Goal: Navigation & Orientation: Find specific page/section

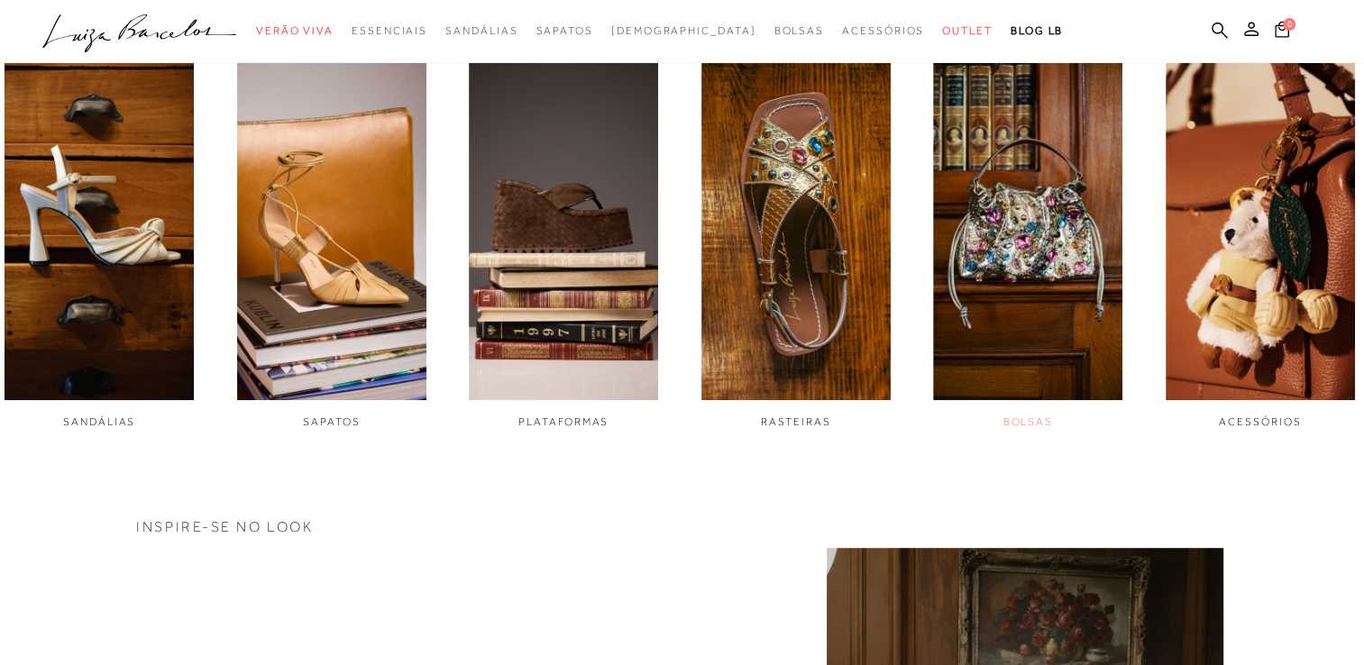
click at [1071, 299] on img "5 / 6" at bounding box center [1027, 222] width 189 height 355
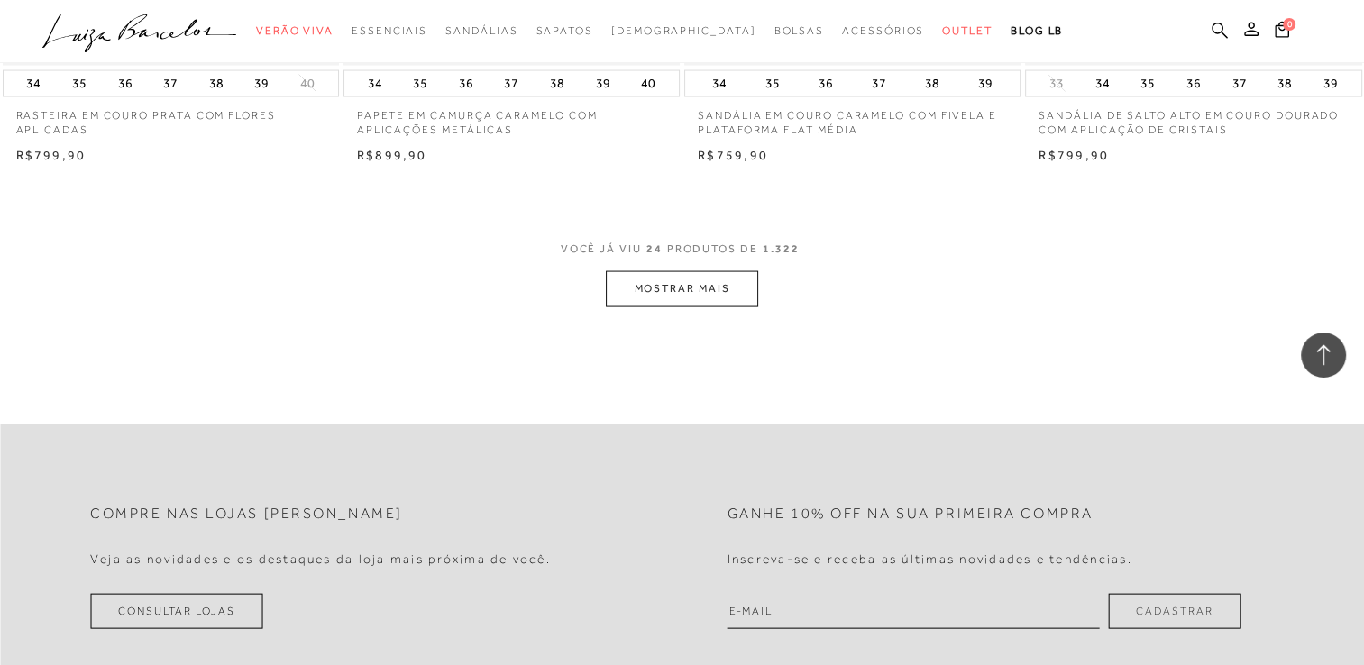
scroll to position [3696, 0]
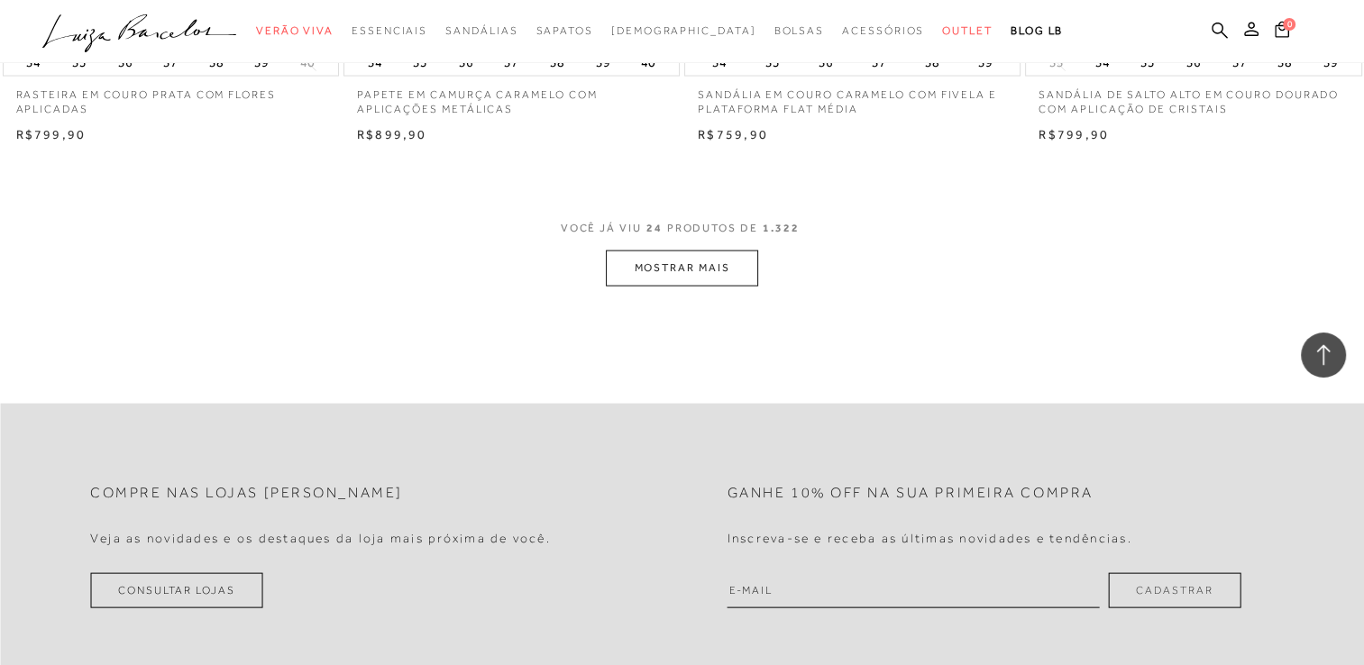
click at [682, 274] on button "MOSTRAR MAIS" at bounding box center [681, 268] width 151 height 35
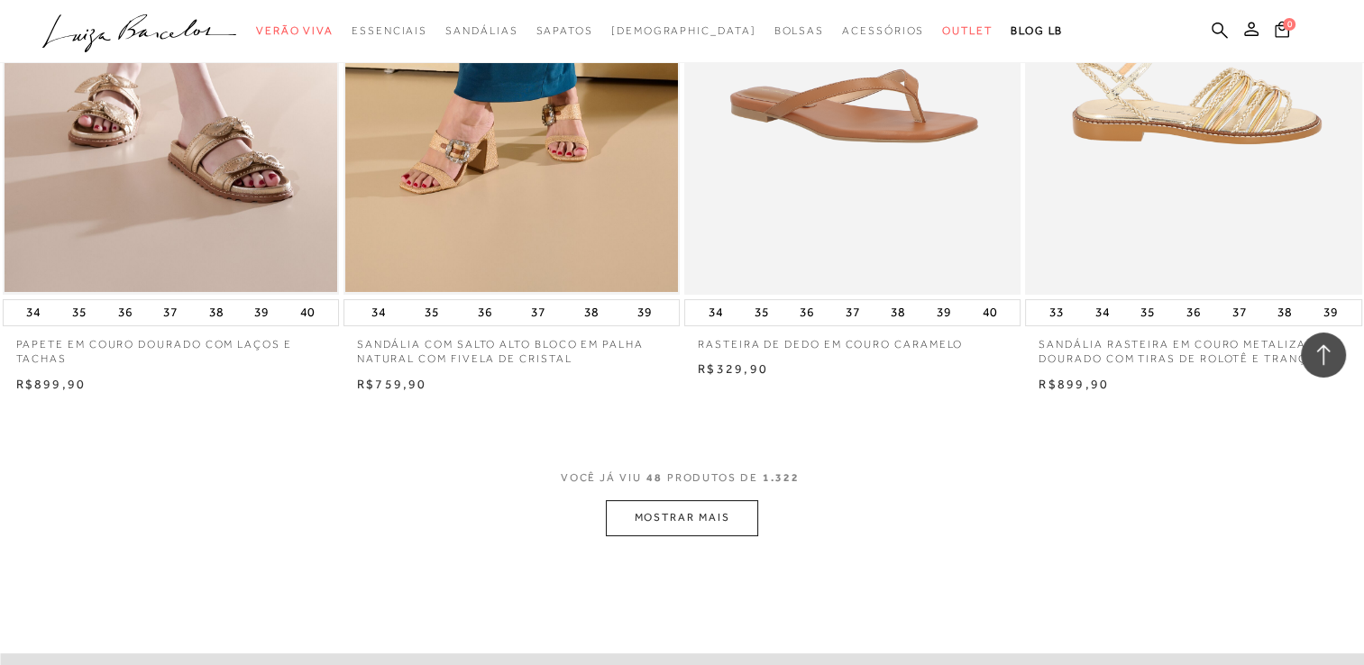
scroll to position [7212, 0]
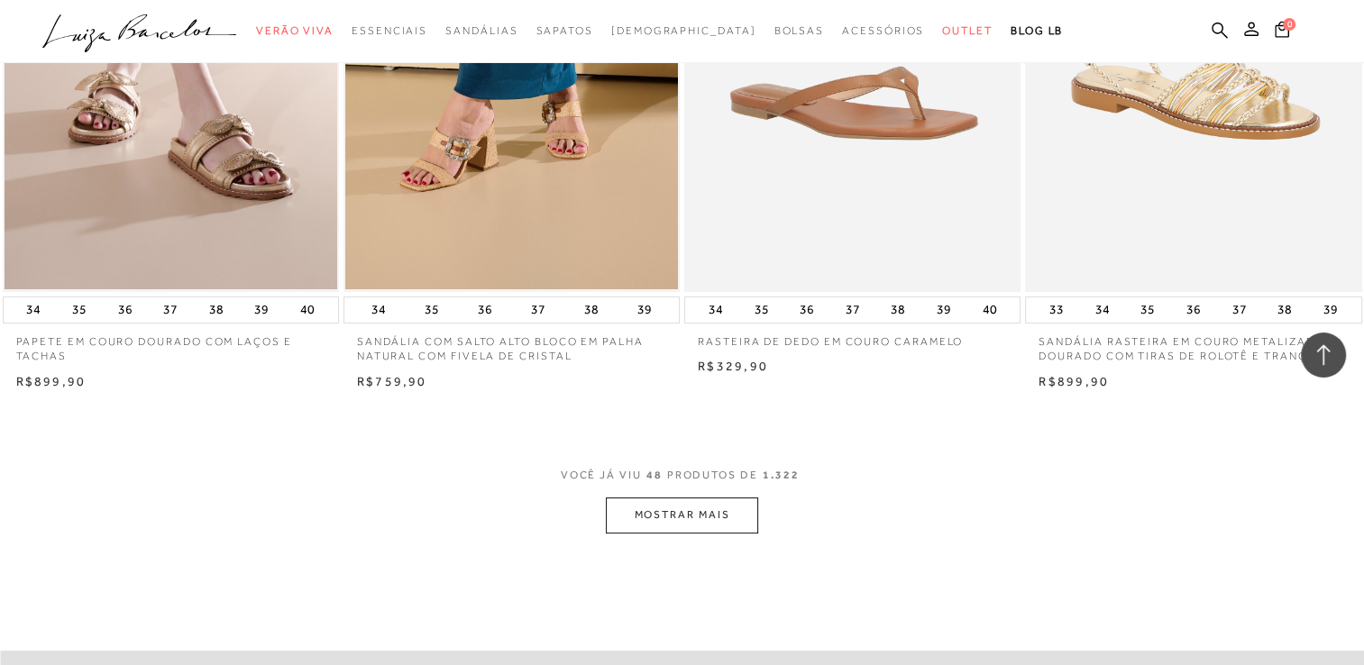
click at [722, 508] on button "MOSTRAR MAIS" at bounding box center [681, 515] width 151 height 35
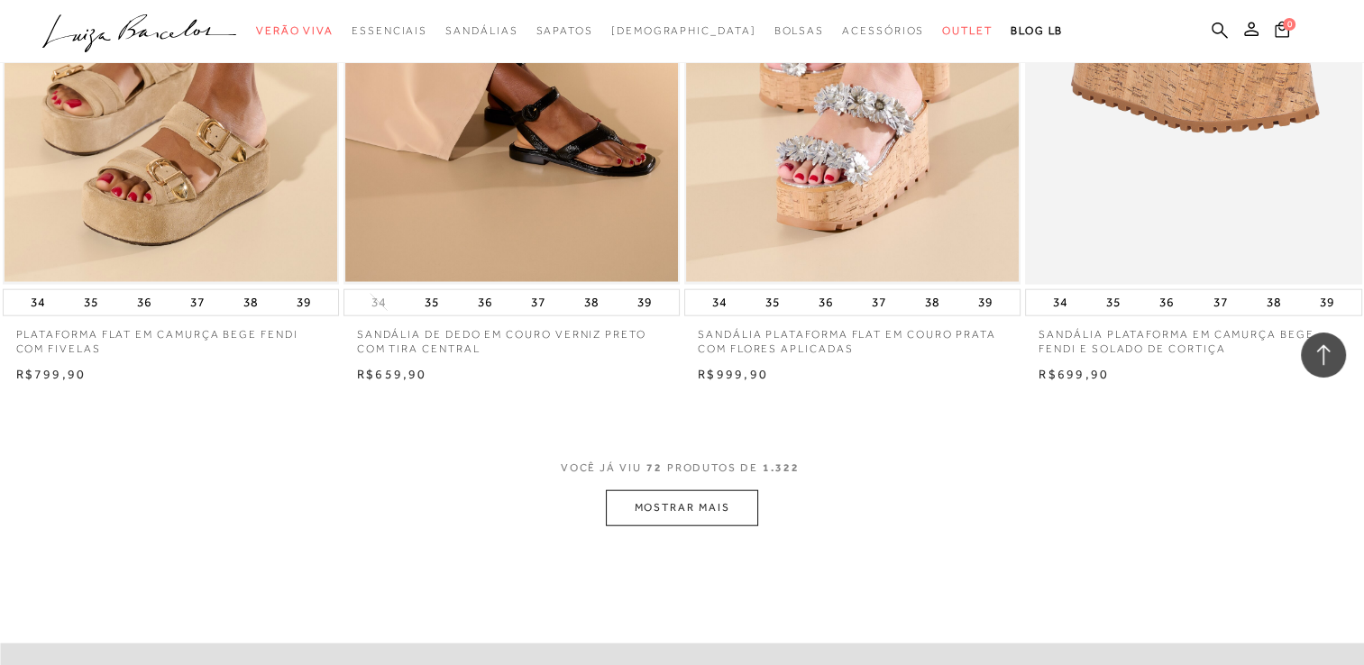
scroll to position [11088, 0]
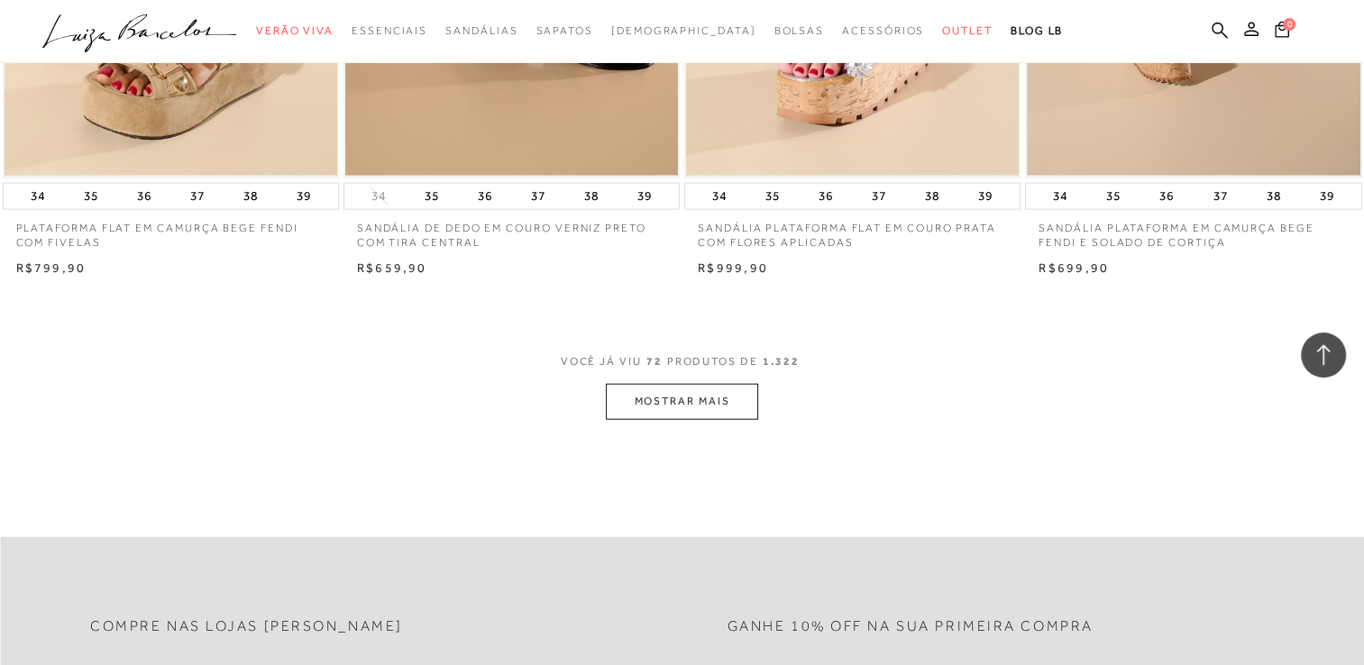
click at [653, 403] on button "MOSTRAR MAIS" at bounding box center [681, 401] width 151 height 35
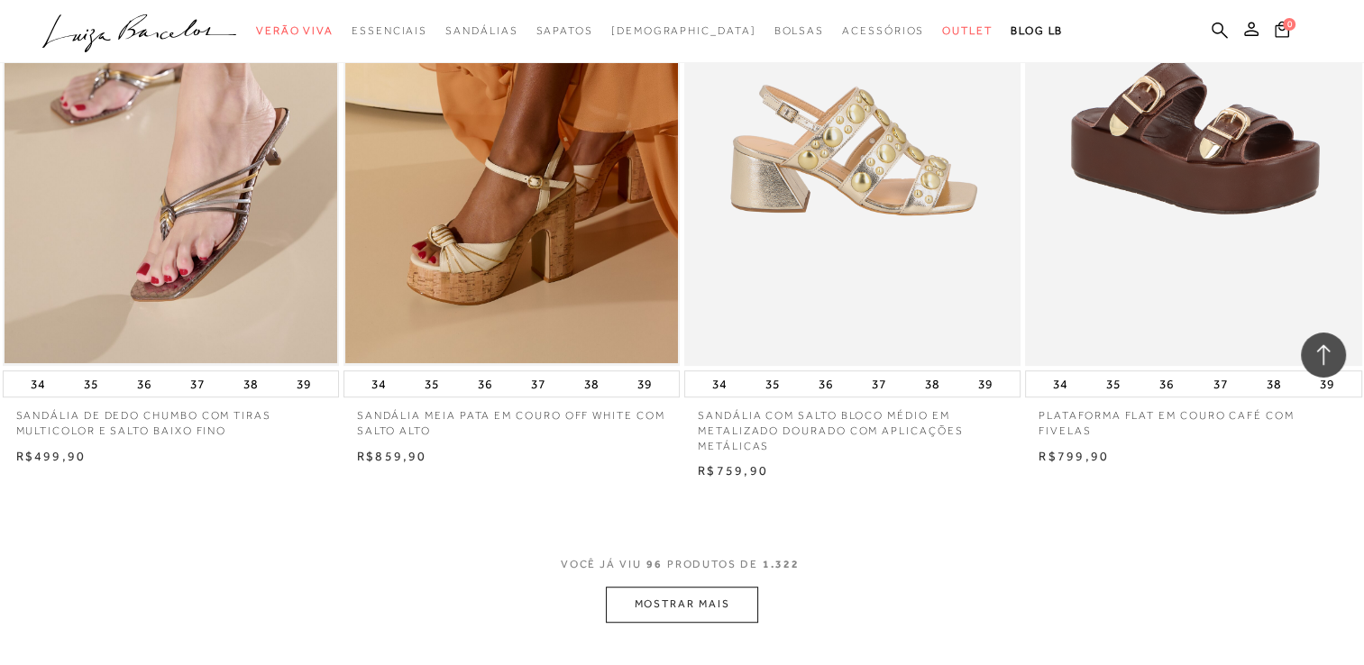
scroll to position [14874, 0]
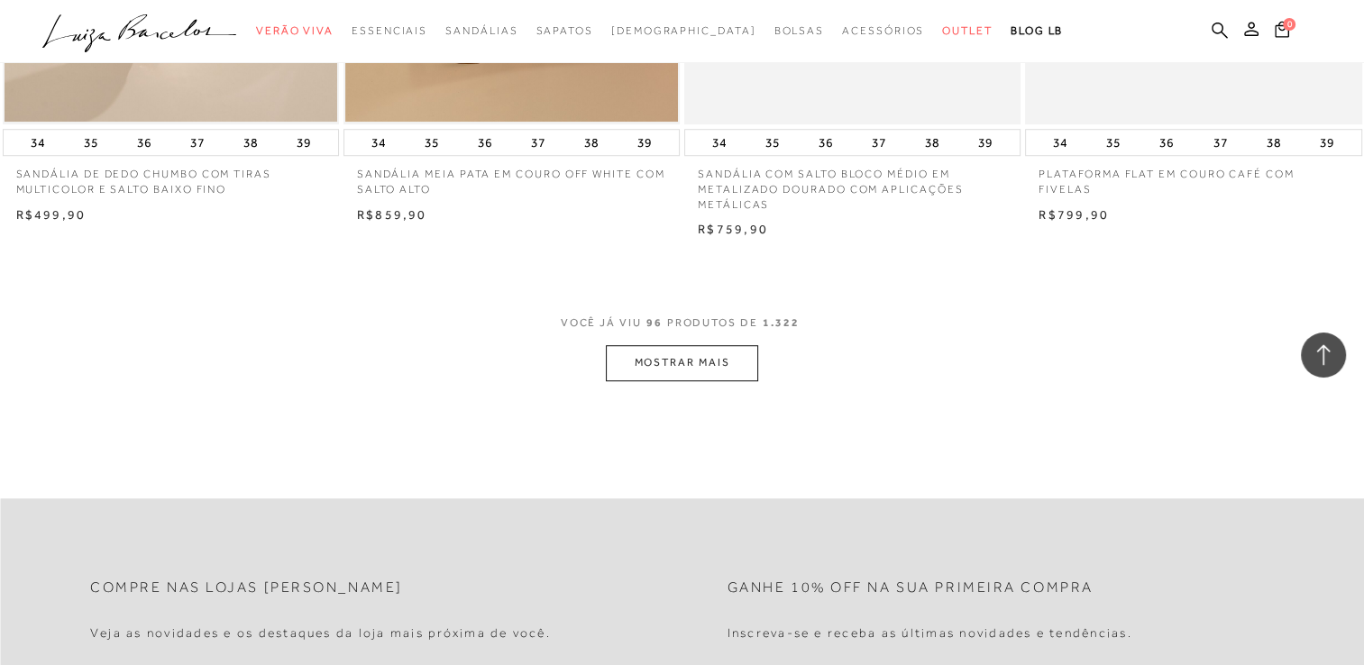
click at [709, 379] on button "MOSTRAR MAIS" at bounding box center [681, 362] width 151 height 35
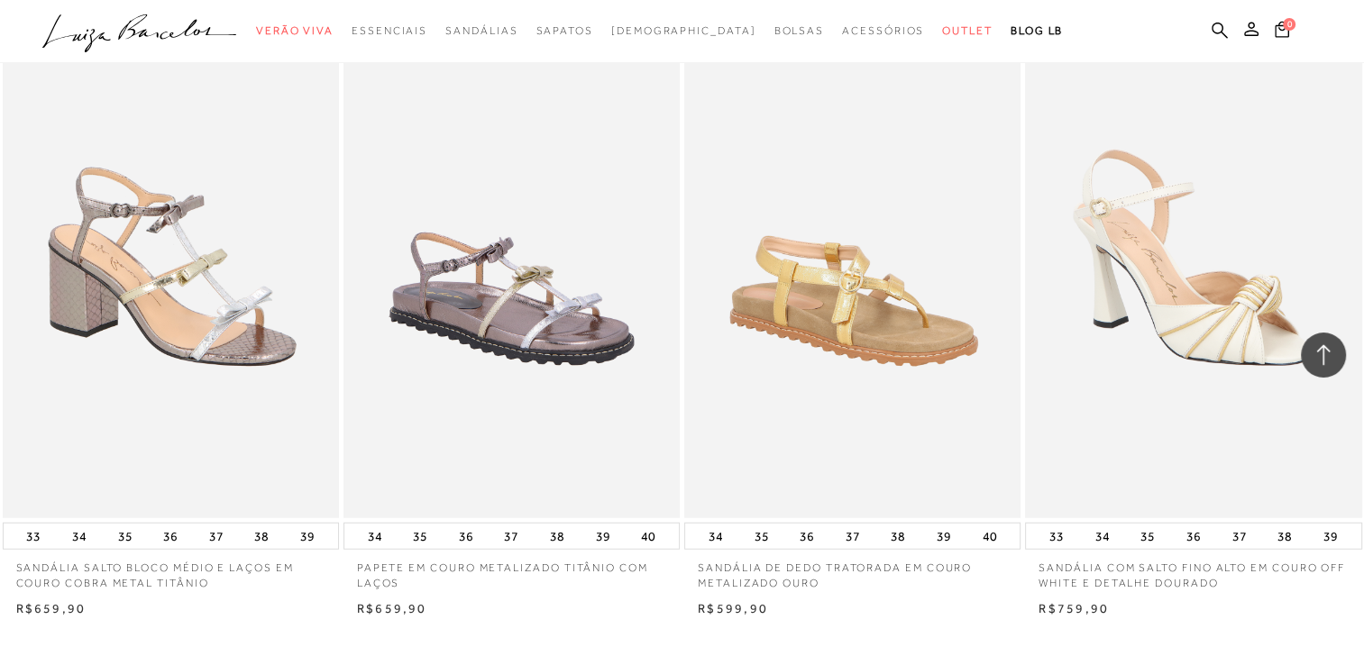
scroll to position [18480, 0]
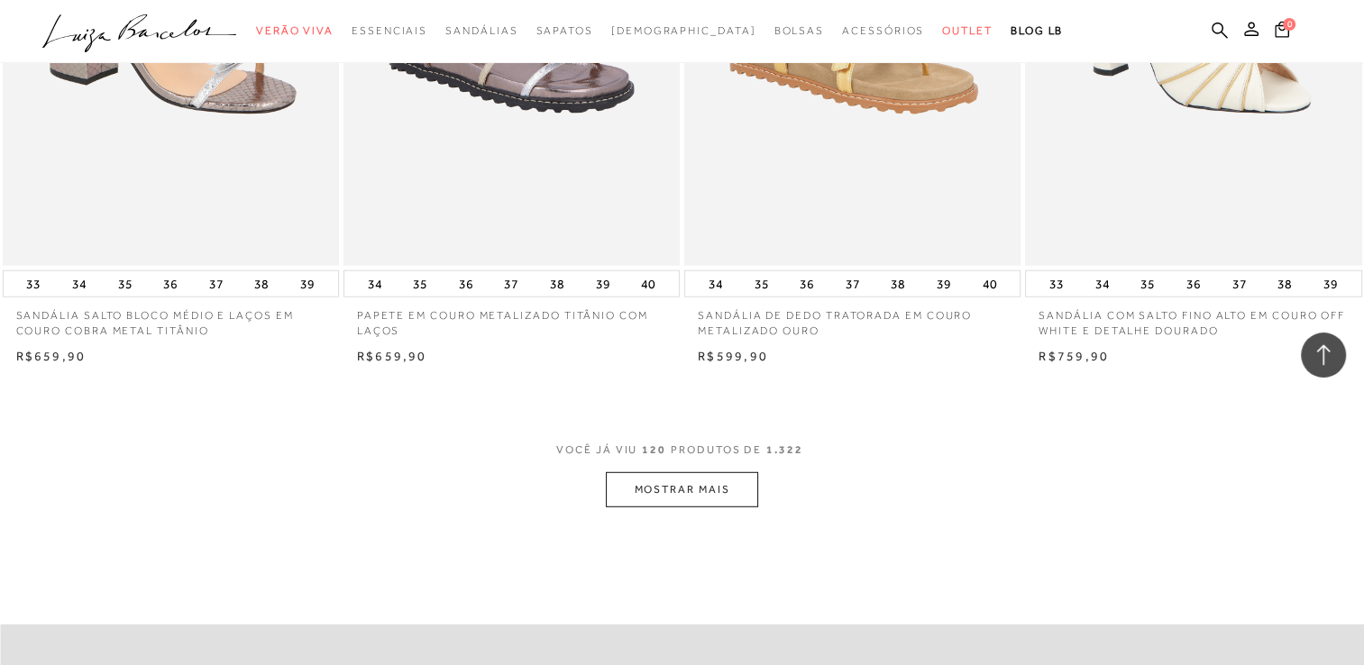
click at [696, 489] on button "MOSTRAR MAIS" at bounding box center [681, 489] width 151 height 35
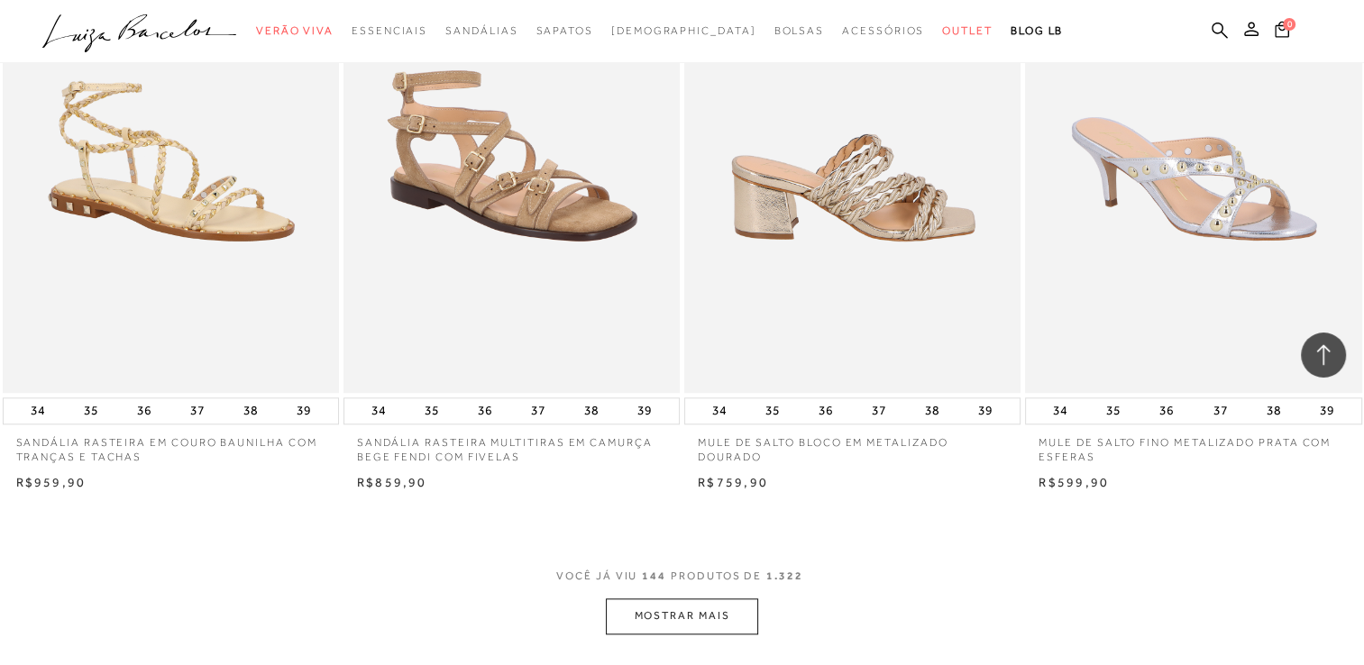
scroll to position [22356, 0]
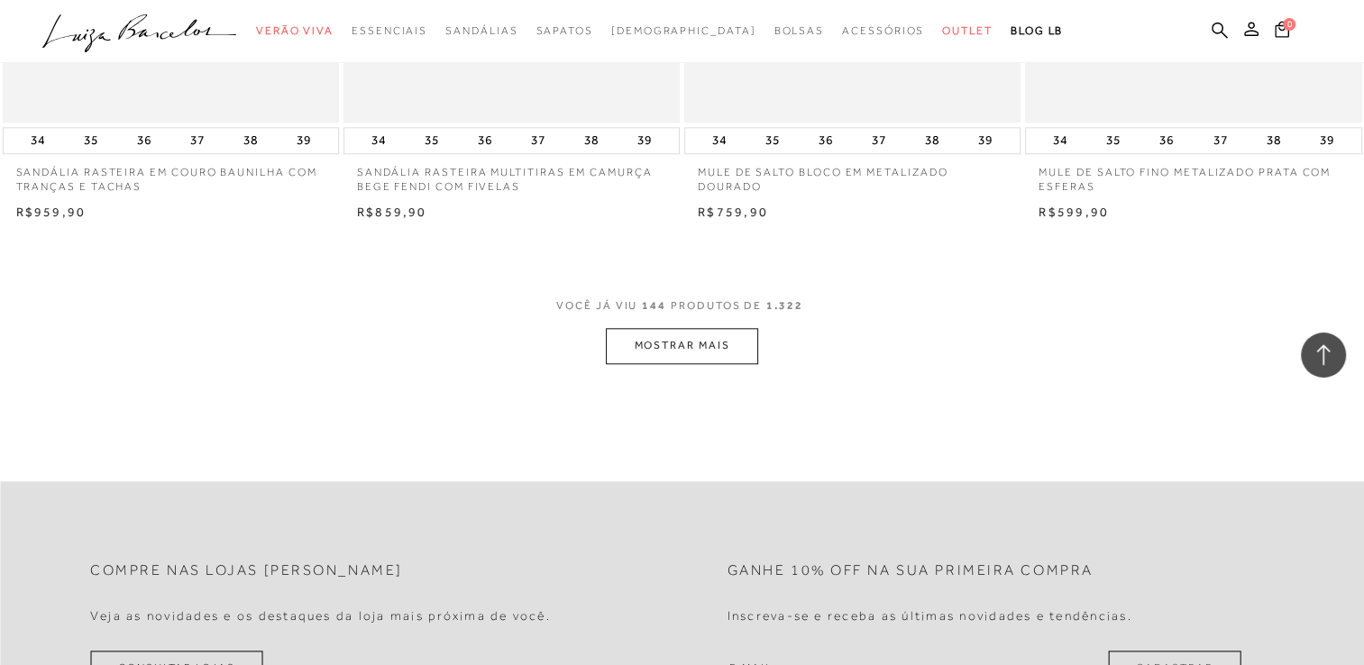
click at [687, 352] on button "MOSTRAR MAIS" at bounding box center [681, 345] width 151 height 35
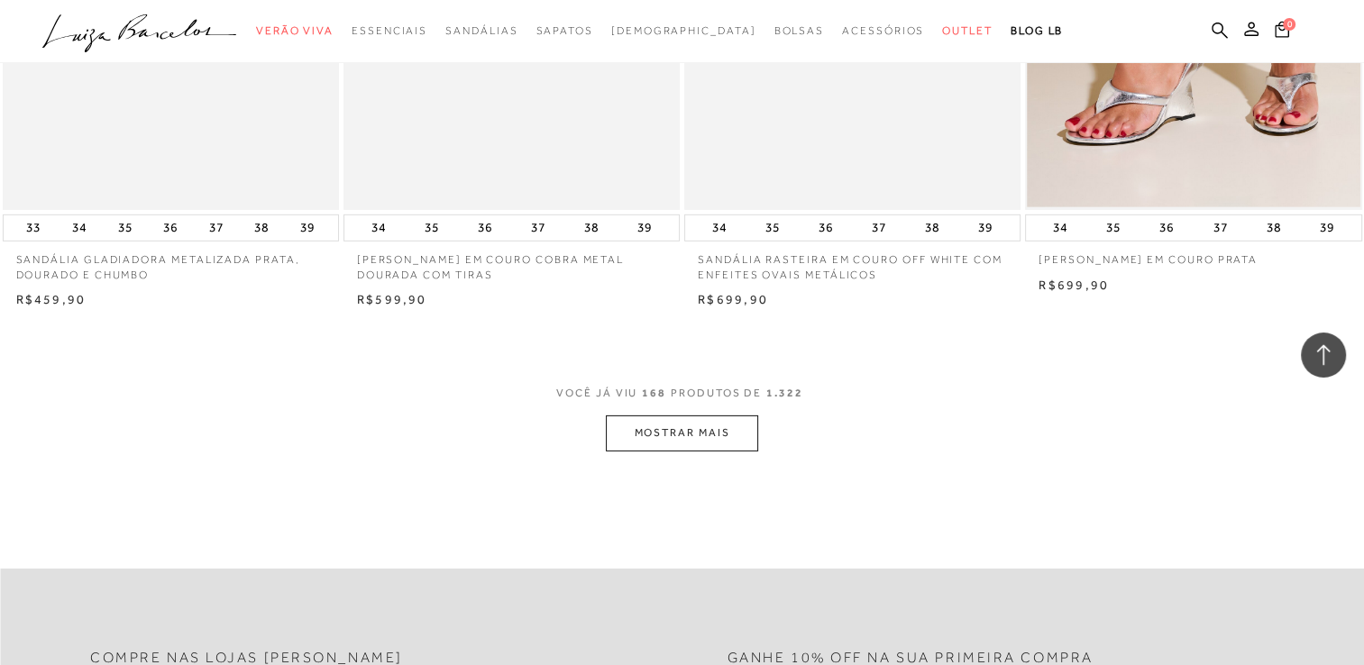
scroll to position [26052, 0]
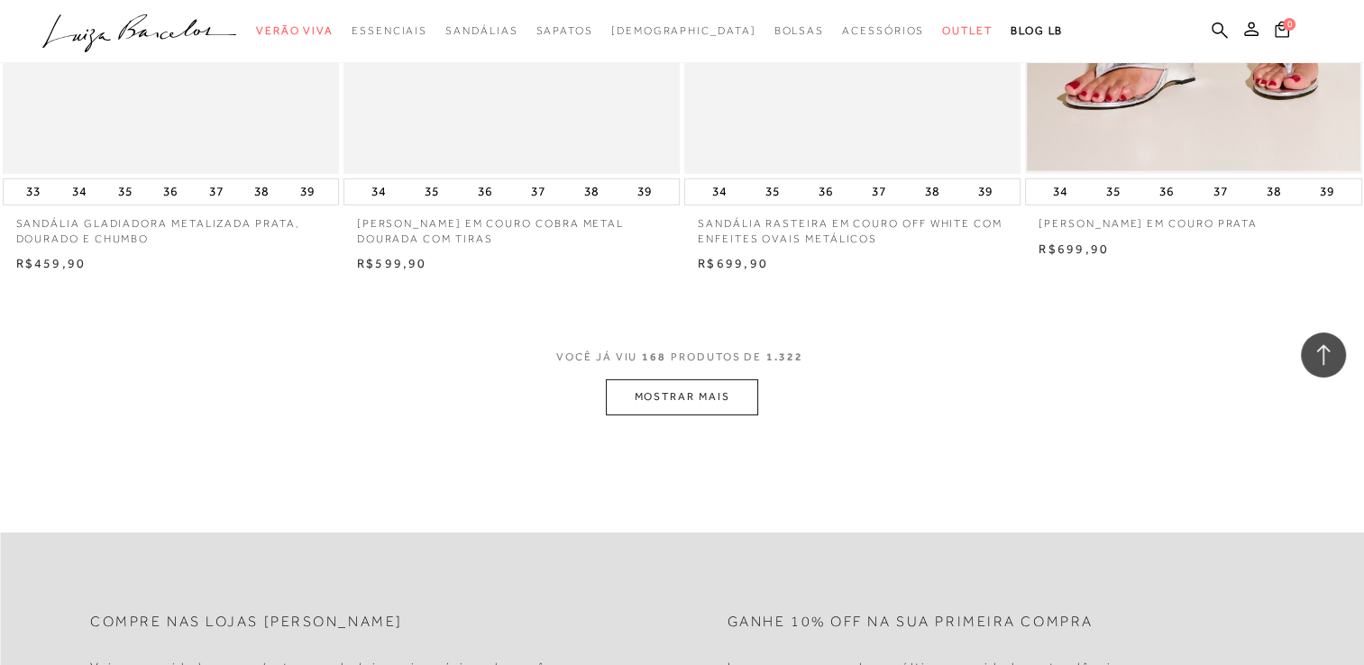
click at [663, 403] on button "MOSTRAR MAIS" at bounding box center [681, 397] width 151 height 35
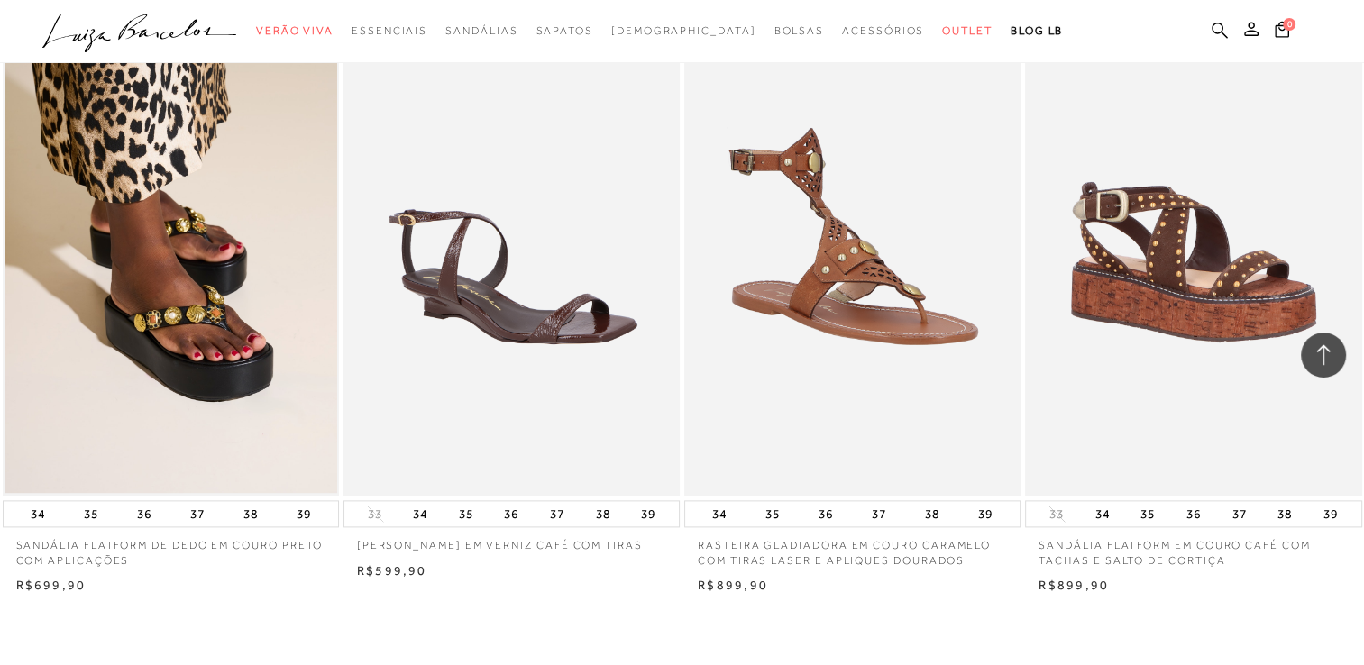
scroll to position [29838, 0]
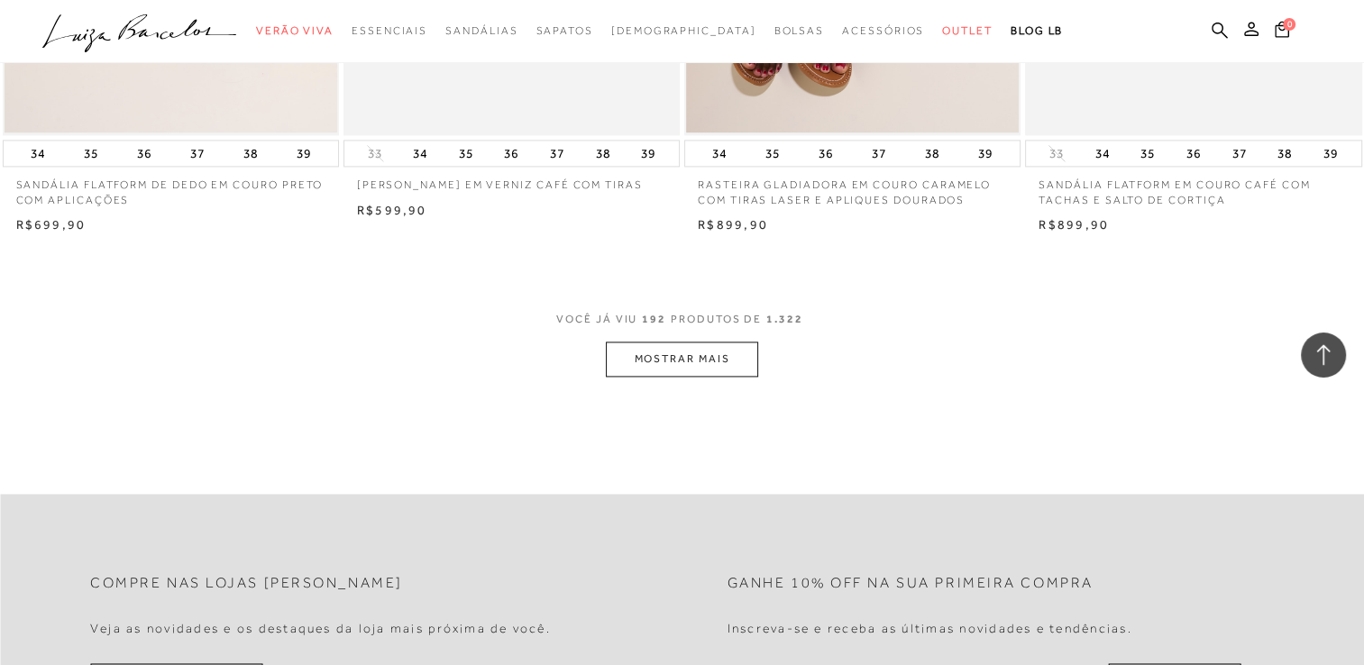
click at [685, 358] on button "MOSTRAR MAIS" at bounding box center [681, 359] width 151 height 35
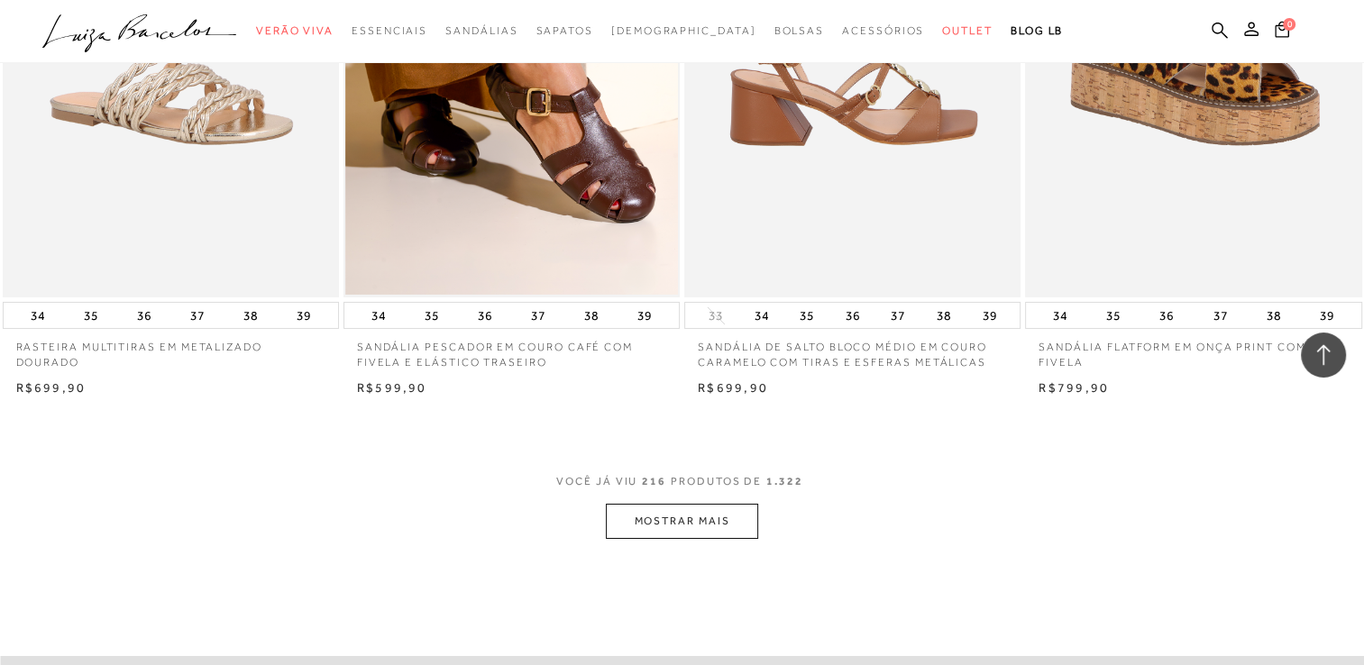
scroll to position [33624, 0]
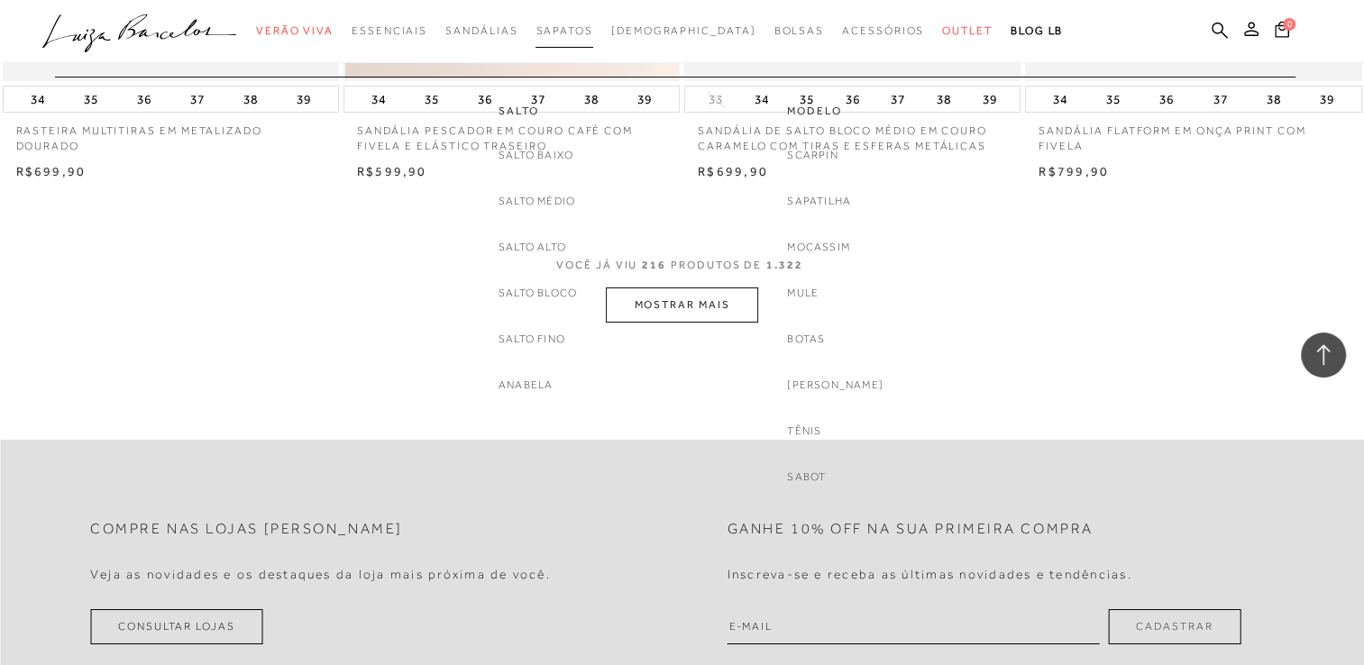
drag, startPoint x: 820, startPoint y: 279, endPoint x: 588, endPoint y: 31, distance: 340.6
click at [820, 279] on div "VOCÊ JÁ VIU 216 PRODUTOS DE 1.322 MOSTRAR MAIS" at bounding box center [682, 289] width 1364 height 68
